Goal: Transaction & Acquisition: Download file/media

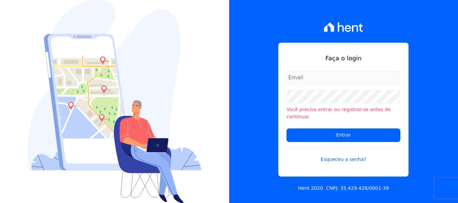
type input "[PERSON_NAME][EMAIL_ADDRESS][DOMAIN_NAME]"
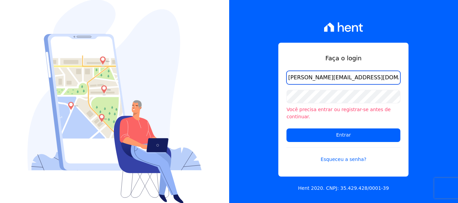
click at [297, 83] on input "[PERSON_NAME][EMAIL_ADDRESS][DOMAIN_NAME]" at bounding box center [343, 78] width 114 height 14
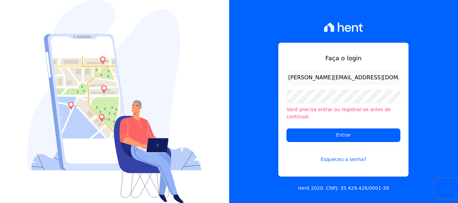
click at [272, 126] on div "Faça o login amanda.piquini@quattroconstrutora.com.br Você precisa entrar ou re…" at bounding box center [343, 101] width 229 height 203
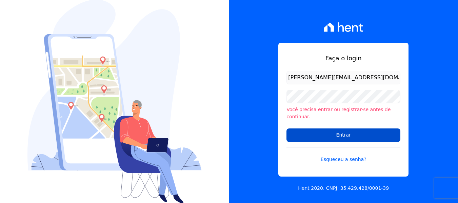
click at [292, 136] on input "Entrar" at bounding box center [343, 135] width 114 height 14
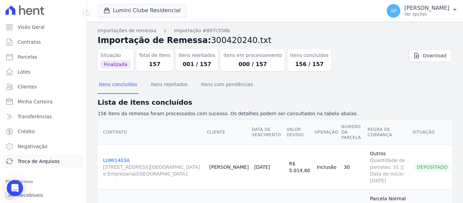
click at [36, 164] on span "Troca de Arquivos" at bounding box center [39, 161] width 42 height 7
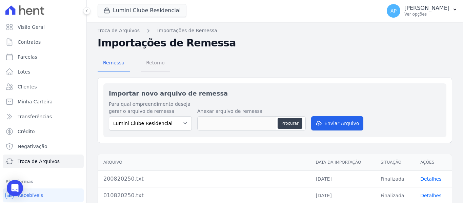
click at [150, 69] on span "Retorno" at bounding box center [155, 63] width 27 height 14
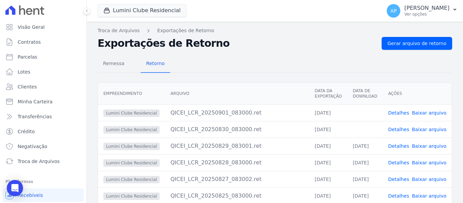
click at [427, 128] on link "Baixar arquivo" at bounding box center [429, 129] width 35 height 5
click at [432, 114] on link "Baixar arquivo" at bounding box center [429, 112] width 35 height 5
click at [62, 157] on link "Troca de Arquivos" at bounding box center [43, 162] width 81 height 14
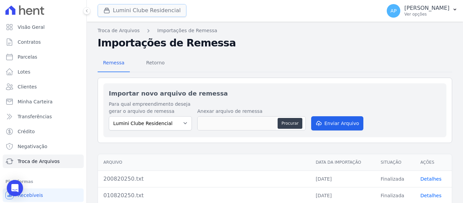
click at [154, 6] on button "Lumini Clube Residencial" at bounding box center [142, 10] width 89 height 13
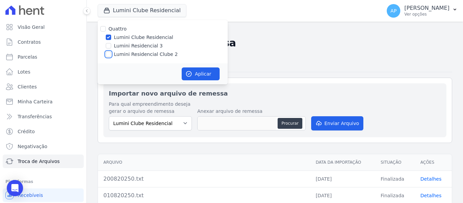
click at [108, 56] on input "Lumini Residencial Clube 2" at bounding box center [108, 54] width 5 height 5
checkbox input "true"
click at [108, 38] on input "Lumini Clube Residencial" at bounding box center [108, 37] width 5 height 5
checkbox input "false"
click at [193, 74] on button "Aplicar" at bounding box center [201, 73] width 38 height 13
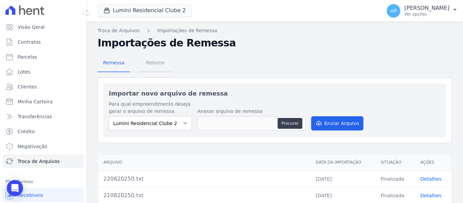
click at [155, 69] on span "Retorno" at bounding box center [155, 63] width 27 height 14
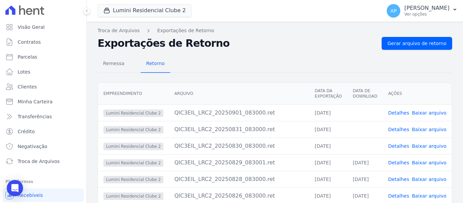
click at [428, 146] on link "Baixar arquivo" at bounding box center [429, 145] width 35 height 5
click at [423, 128] on link "Baixar arquivo" at bounding box center [429, 129] width 35 height 5
click at [429, 115] on link "Baixar arquivo" at bounding box center [429, 112] width 35 height 5
